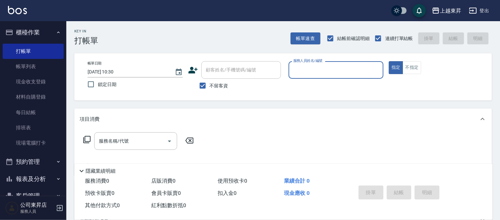
scroll to position [33, 0]
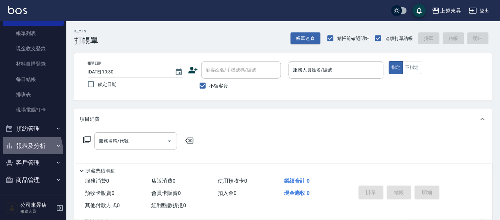
click at [22, 151] on button "報表及分析" at bounding box center [33, 146] width 61 height 17
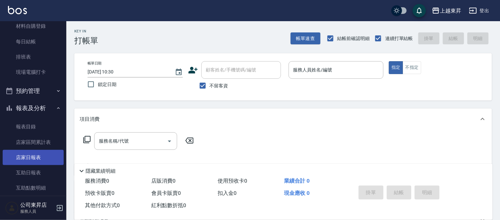
scroll to position [107, 0]
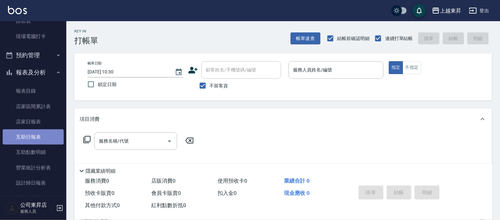
click at [44, 144] on link "互助日報表" at bounding box center [33, 137] width 61 height 15
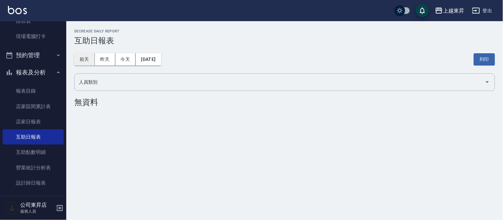
click at [88, 61] on button "前天" at bounding box center [84, 59] width 21 height 12
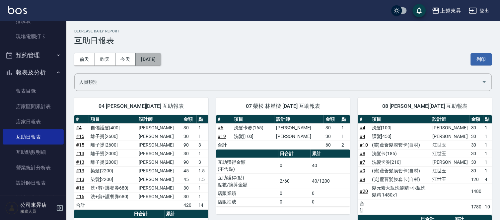
click at [148, 57] on button "[DATE]" at bounding box center [148, 59] width 25 height 12
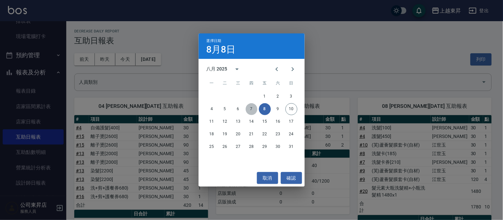
click at [247, 110] on button "7" at bounding box center [252, 109] width 12 height 12
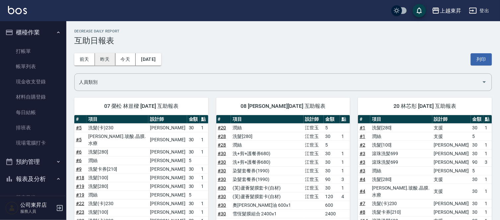
click at [111, 62] on button "昨天" at bounding box center [105, 59] width 21 height 12
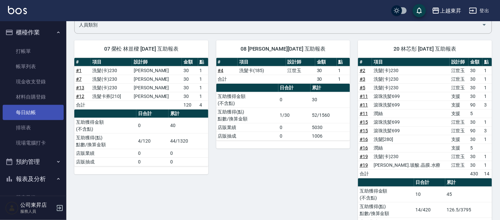
scroll to position [26, 0]
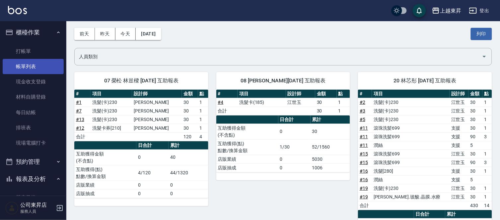
click at [41, 71] on link "帳單列表" at bounding box center [33, 66] width 61 height 15
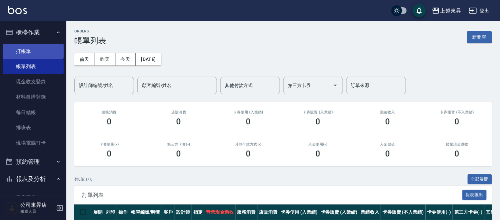
click at [20, 50] on link "打帳單" at bounding box center [33, 51] width 61 height 15
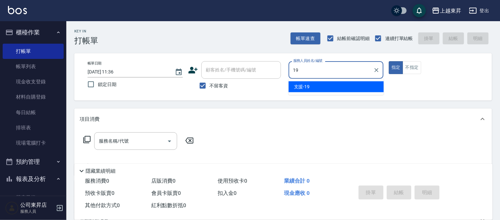
type input "支援-19"
type button "true"
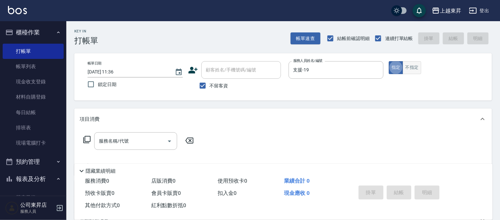
click at [404, 67] on button "不指定" at bounding box center [411, 67] width 19 height 13
drag, startPoint x: 138, startPoint y: 151, endPoint x: 139, endPoint y: 147, distance: 4.1
click at [139, 148] on div "服務名稱/代號 服務名稱/代號" at bounding box center [139, 152] width 118 height 38
click at [139, 145] on input "服務名稱/代號" at bounding box center [130, 142] width 67 height 12
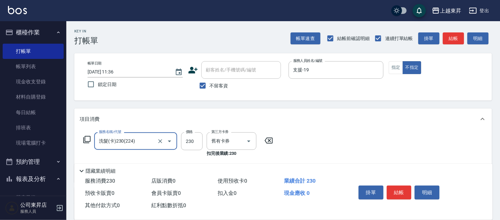
type input "洗髮(卡)230(224)"
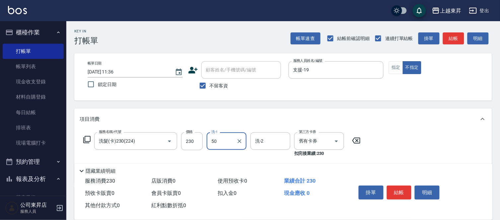
type input "5"
type input "林芯彤-20"
click at [226, 77] on div "顧客姓名/手機號碼/編號" at bounding box center [241, 70] width 80 height 18
click at [216, 85] on span "不留客資" at bounding box center [219, 86] width 19 height 7
click at [210, 85] on input "不留客資" at bounding box center [203, 86] width 14 height 14
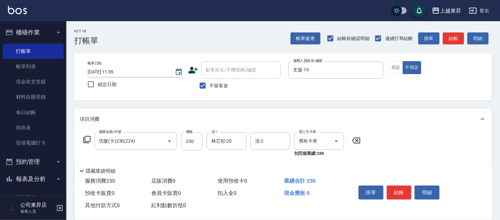
checkbox input "false"
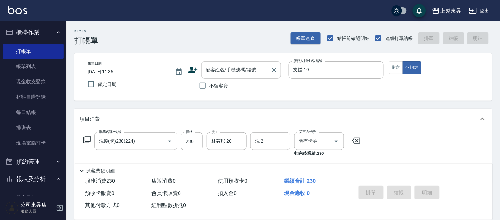
click at [218, 71] on div "顧客姓名/手機號碼/編號 顧客姓名/手機號碼/編號" at bounding box center [241, 70] width 80 height 18
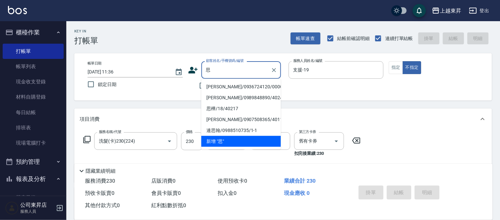
click at [217, 88] on li "[PERSON_NAME]/0936724120/00005" at bounding box center [241, 87] width 80 height 11
type input "[PERSON_NAME]/0936724120/00005"
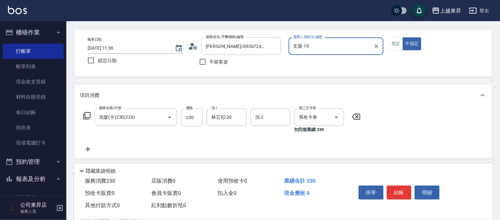
scroll to position [37, 0]
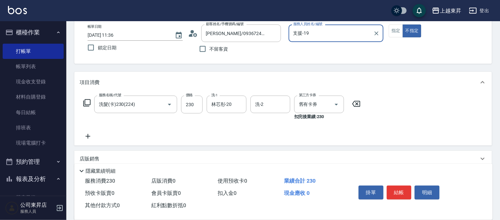
click at [90, 138] on icon at bounding box center [88, 137] width 17 height 8
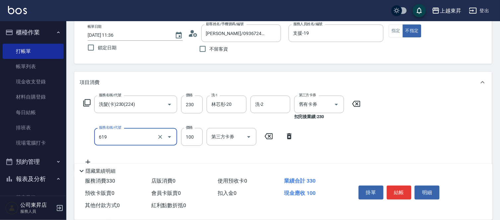
type input "[PERSON_NAME].玻酸.晶膜.水療(619)"
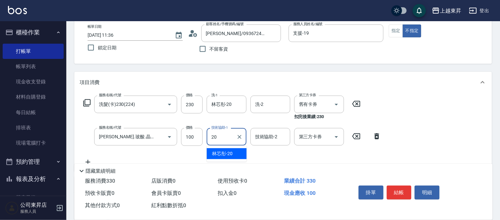
type input "林芯彤-20"
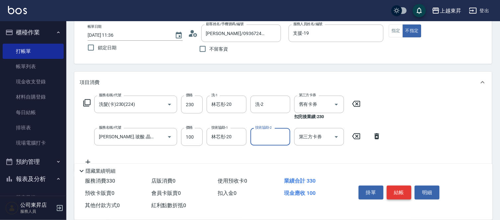
click at [396, 187] on button "結帳" at bounding box center [399, 193] width 25 height 14
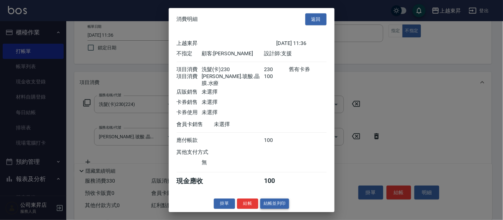
click at [279, 205] on button "結帳並列印" at bounding box center [274, 204] width 29 height 10
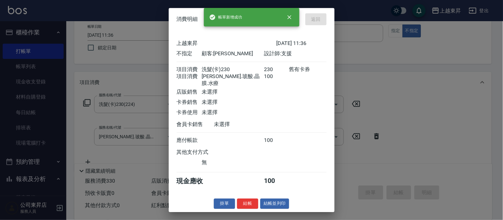
type input "[DATE] 11:37"
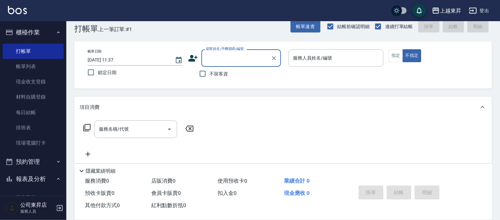
scroll to position [0, 0]
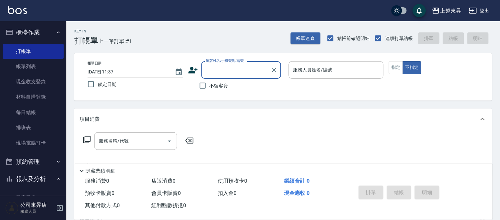
click at [210, 70] on input "顧客姓名/手機號碼/編號" at bounding box center [236, 70] width 64 height 12
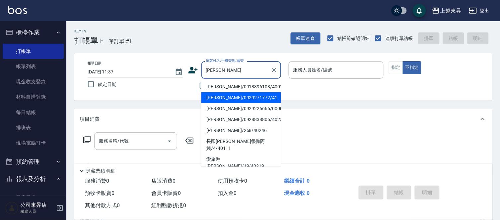
click at [234, 97] on li "[PERSON_NAME]/0929271772/41" at bounding box center [241, 97] width 80 height 11
type input "[PERSON_NAME]/0929271772/41"
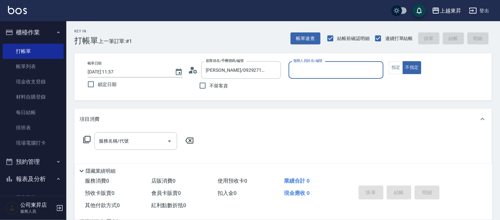
click at [320, 72] on input "服務人員姓名/編號" at bounding box center [335, 70] width 89 height 12
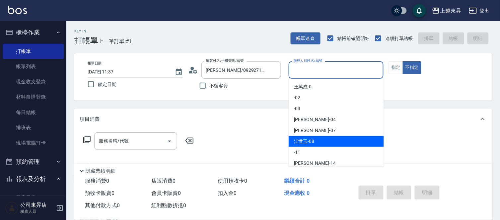
click at [318, 140] on div "[PERSON_NAME]-08" at bounding box center [335, 141] width 95 height 11
type input "[PERSON_NAME]-08"
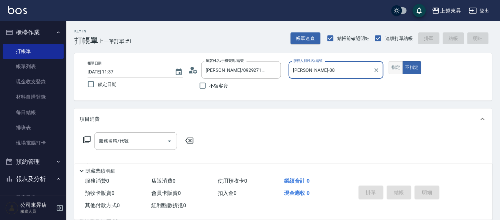
click at [392, 67] on button "指定" at bounding box center [396, 67] width 14 height 13
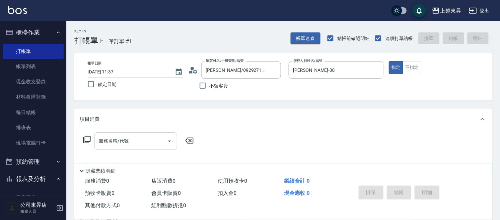
click at [136, 144] on input "服務名稱/代號" at bounding box center [130, 142] width 67 height 12
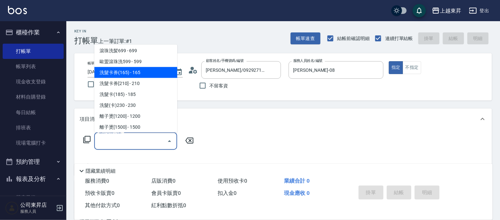
scroll to position [147, 0]
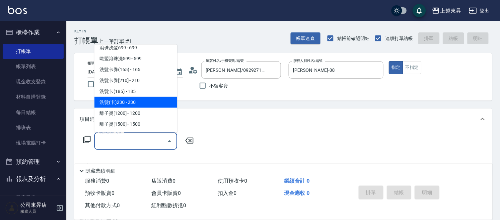
click at [139, 100] on span "洗髮(卡)230 - 230" at bounding box center [135, 102] width 83 height 11
type input "洗髮(卡)230(224)"
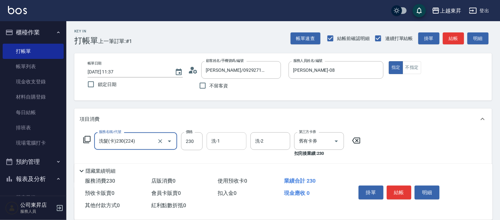
click at [233, 144] on input "洗-1" at bounding box center [227, 142] width 34 height 12
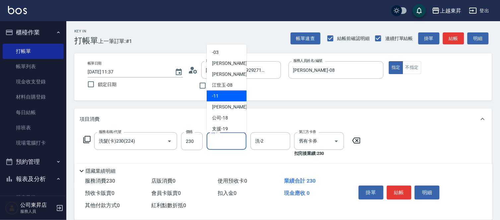
scroll to position [74, 0]
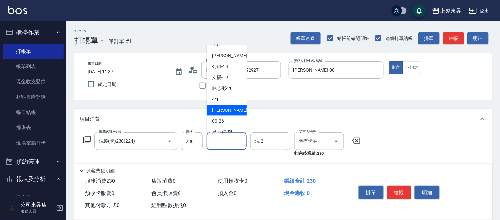
click at [223, 108] on span "[PERSON_NAME]-22" at bounding box center [233, 110] width 42 height 7
type input "[PERSON_NAME]-22"
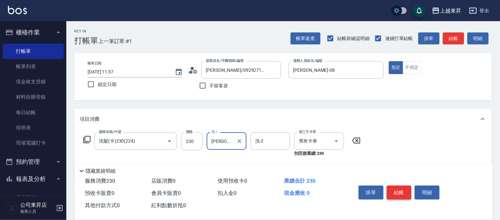
click at [406, 194] on button "結帳" at bounding box center [399, 193] width 25 height 14
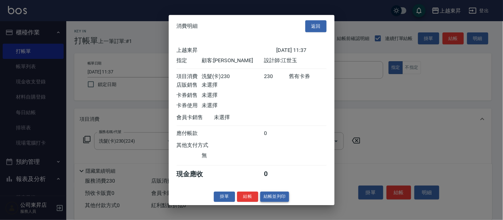
click at [277, 198] on button "結帳並列印" at bounding box center [274, 197] width 29 height 10
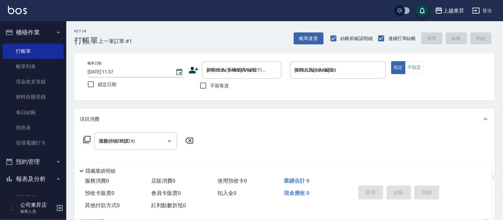
type input "[DATE] 11:56"
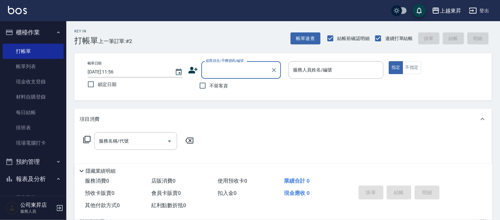
click at [215, 71] on input "顧客姓名/手機號碼/編號" at bounding box center [236, 70] width 64 height 12
type input "[PERSON_NAME]"
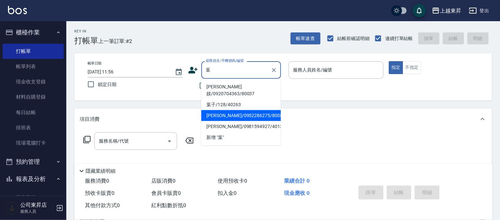
click at [227, 110] on li "[PERSON_NAME]/0952286275/80086" at bounding box center [241, 115] width 80 height 11
type input "[PERSON_NAME]/0952286275/80086"
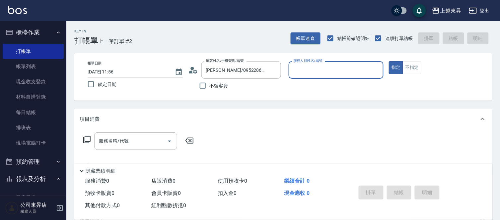
type input "[PERSON_NAME]-08"
click at [100, 146] on input "服務名稱/代號" at bounding box center [130, 142] width 67 height 12
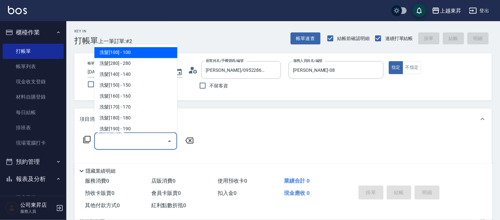
click at [130, 54] on span "洗髮[100] - 100" at bounding box center [135, 52] width 83 height 11
type input "洗髮[100](201)"
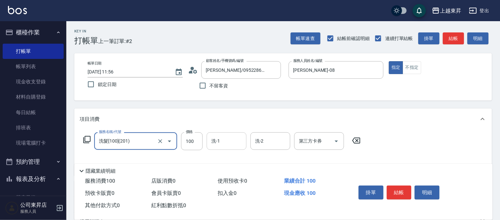
click at [227, 140] on input "洗-1" at bounding box center [227, 142] width 34 height 12
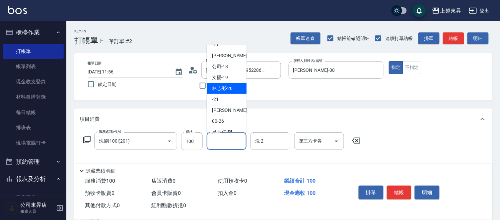
click at [226, 88] on span "林芯彤 -20" at bounding box center [222, 88] width 21 height 7
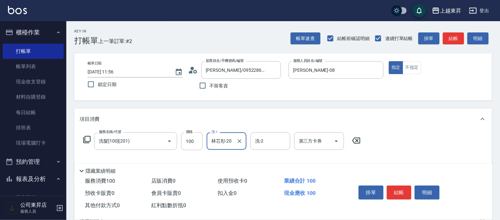
type input "林芯彤-20"
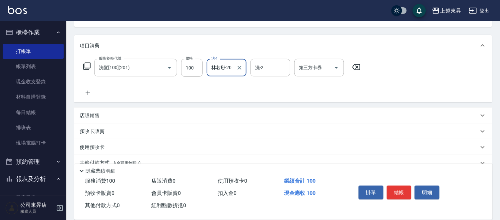
click at [86, 92] on icon at bounding box center [88, 93] width 17 height 8
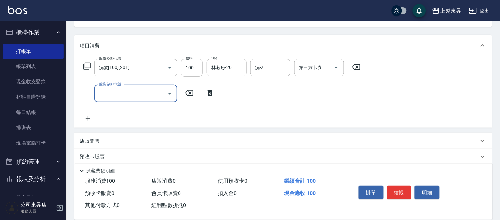
click at [104, 97] on input "服務名稱/代號" at bounding box center [130, 94] width 67 height 12
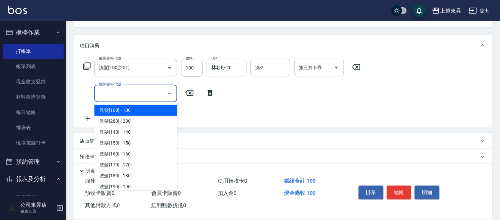
type input "3"
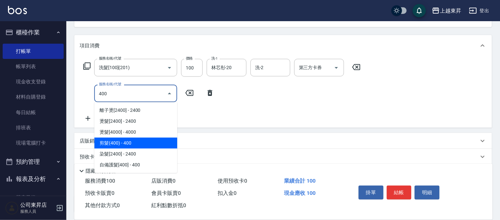
click at [115, 145] on span "剪髮(400) - 400" at bounding box center [135, 143] width 83 height 11
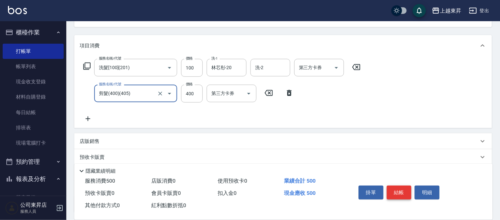
type input "剪髮(400)(405)"
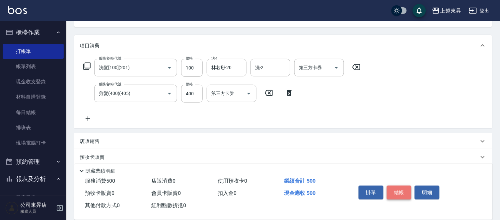
click at [396, 186] on button "結帳" at bounding box center [399, 193] width 25 height 14
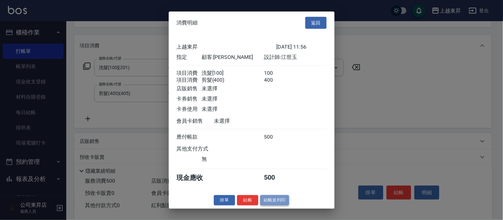
click at [280, 206] on button "結帳並列印" at bounding box center [274, 201] width 29 height 10
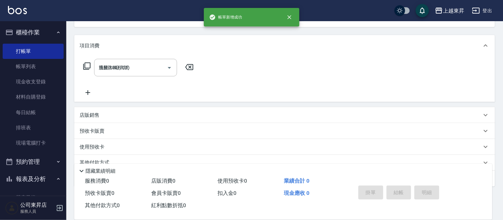
type input "[DATE] 11:57"
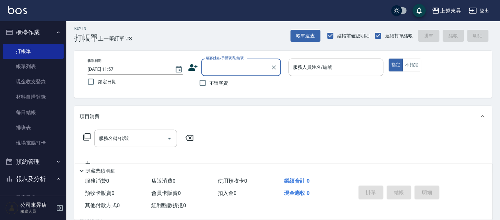
scroll to position [0, 0]
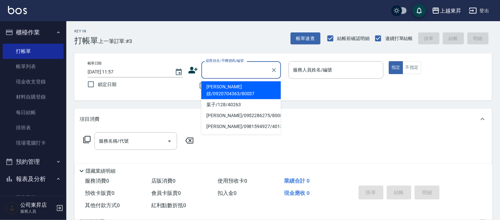
click at [213, 71] on input "顧客姓名/手機號碼/編號" at bounding box center [236, 70] width 64 height 12
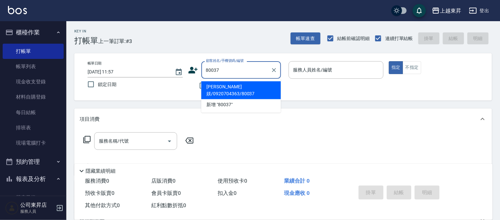
type input "[PERSON_NAME]媄/0920704363/80037"
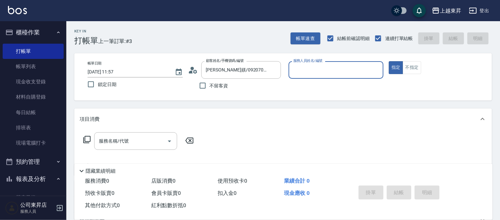
type input "[PERSON_NAME]-08"
click at [151, 141] on input "服務名稱/代號" at bounding box center [130, 142] width 67 height 12
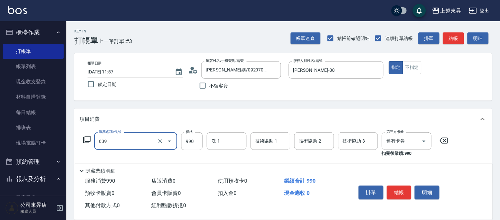
type input "(芙)蘆薈髮膜套卡(自材)(639)"
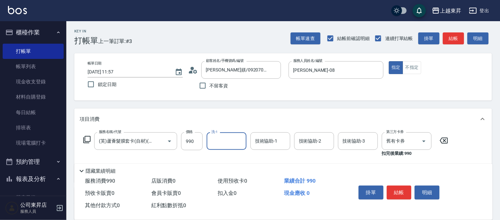
click at [222, 139] on input "洗-1" at bounding box center [227, 142] width 34 height 12
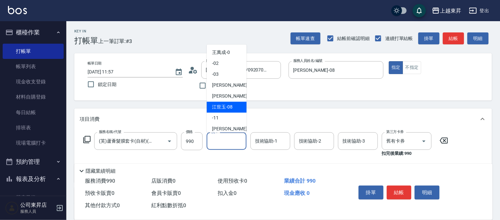
click at [237, 106] on div "[PERSON_NAME]-08" at bounding box center [227, 107] width 40 height 11
type input "[PERSON_NAME]-08"
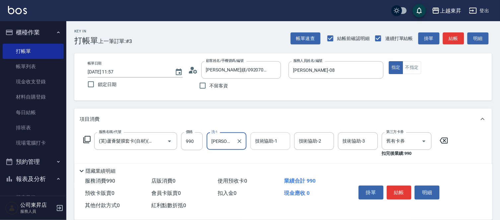
click at [260, 143] on div "技術協助-1 技術協助-1" at bounding box center [270, 142] width 40 height 18
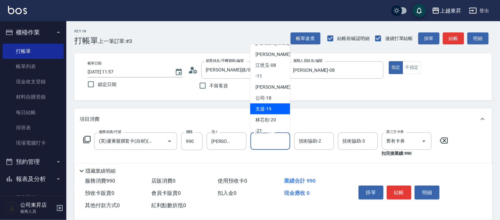
scroll to position [74, 0]
click at [269, 107] on span "[PERSON_NAME]-22" at bounding box center [276, 110] width 42 height 7
type input "[PERSON_NAME]-22"
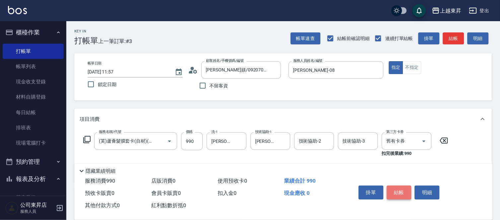
click at [397, 190] on button "結帳" at bounding box center [399, 193] width 25 height 14
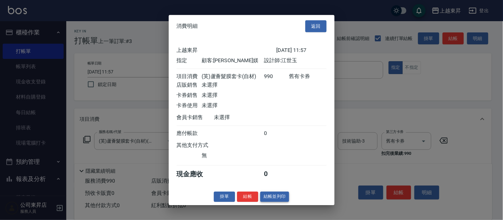
click at [281, 200] on button "結帳並列印" at bounding box center [274, 197] width 29 height 10
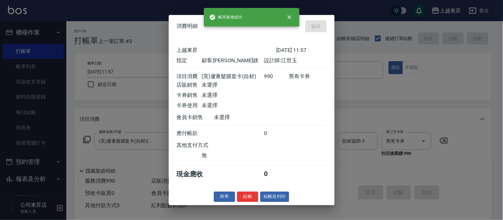
type input "[DATE] 12:11"
